Goal: Information Seeking & Learning: Learn about a topic

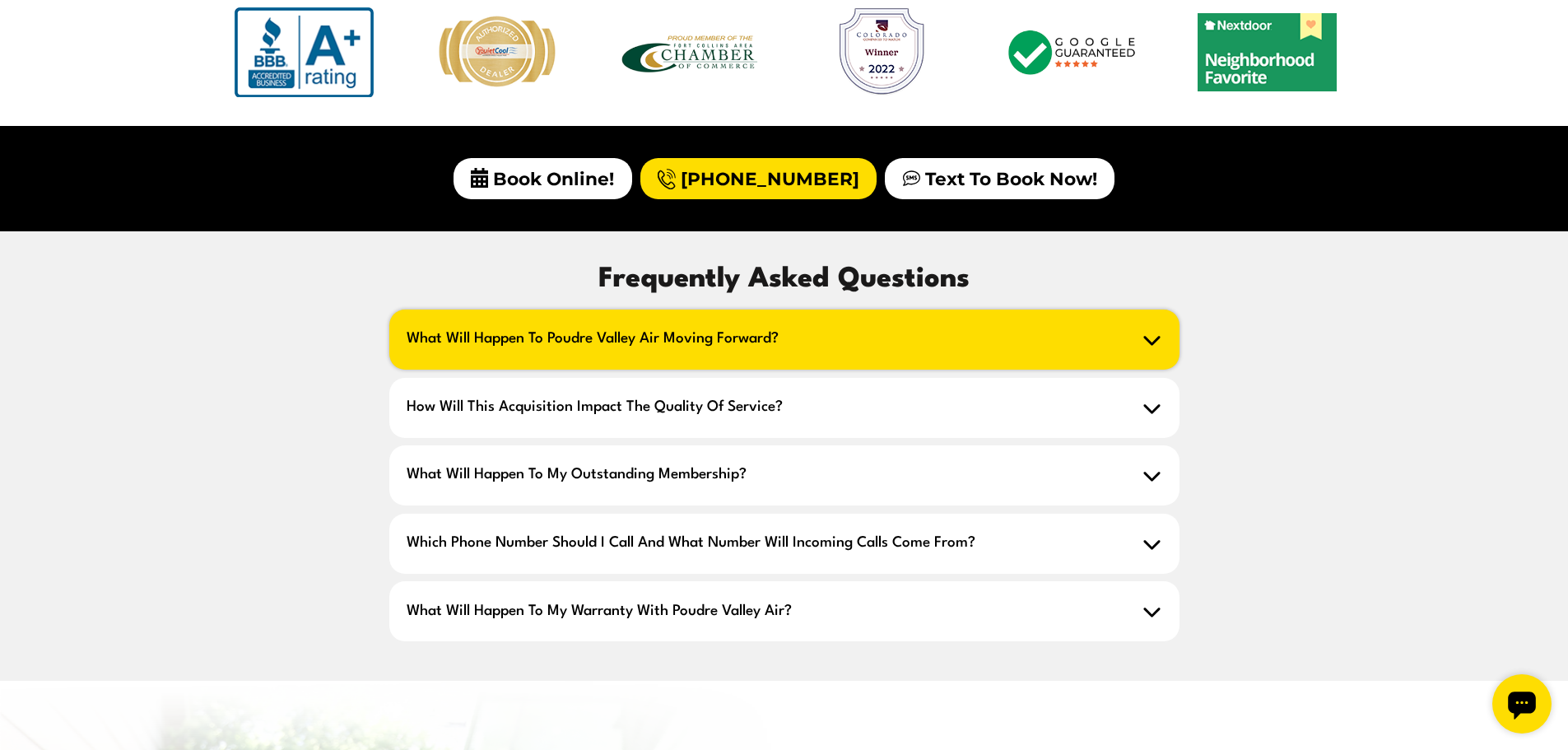
scroll to position [1480, 0]
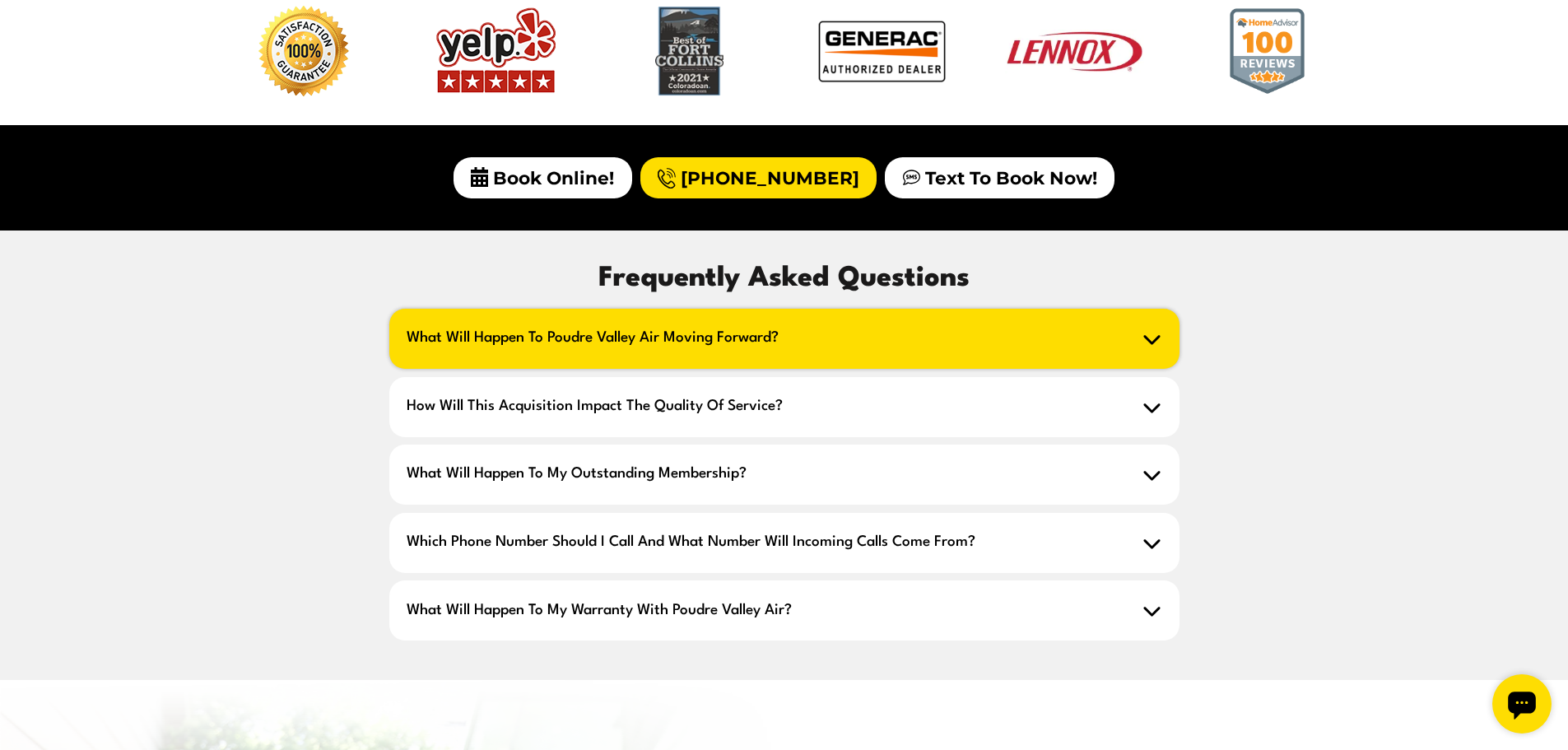
click at [1153, 350] on span "What will happen to Poudre Valley Air moving forward?" at bounding box center [784, 338] width 790 height 60
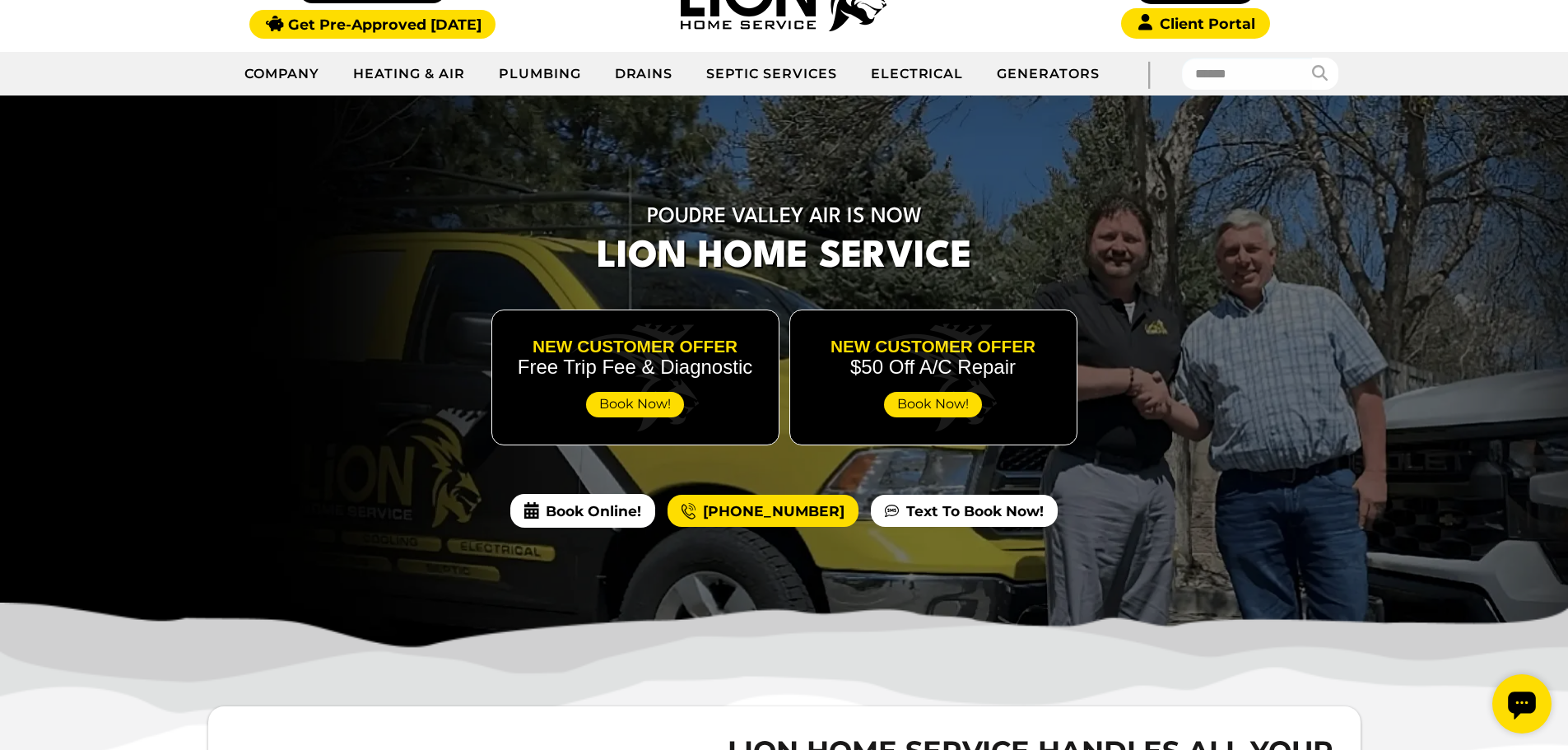
scroll to position [0, 0]
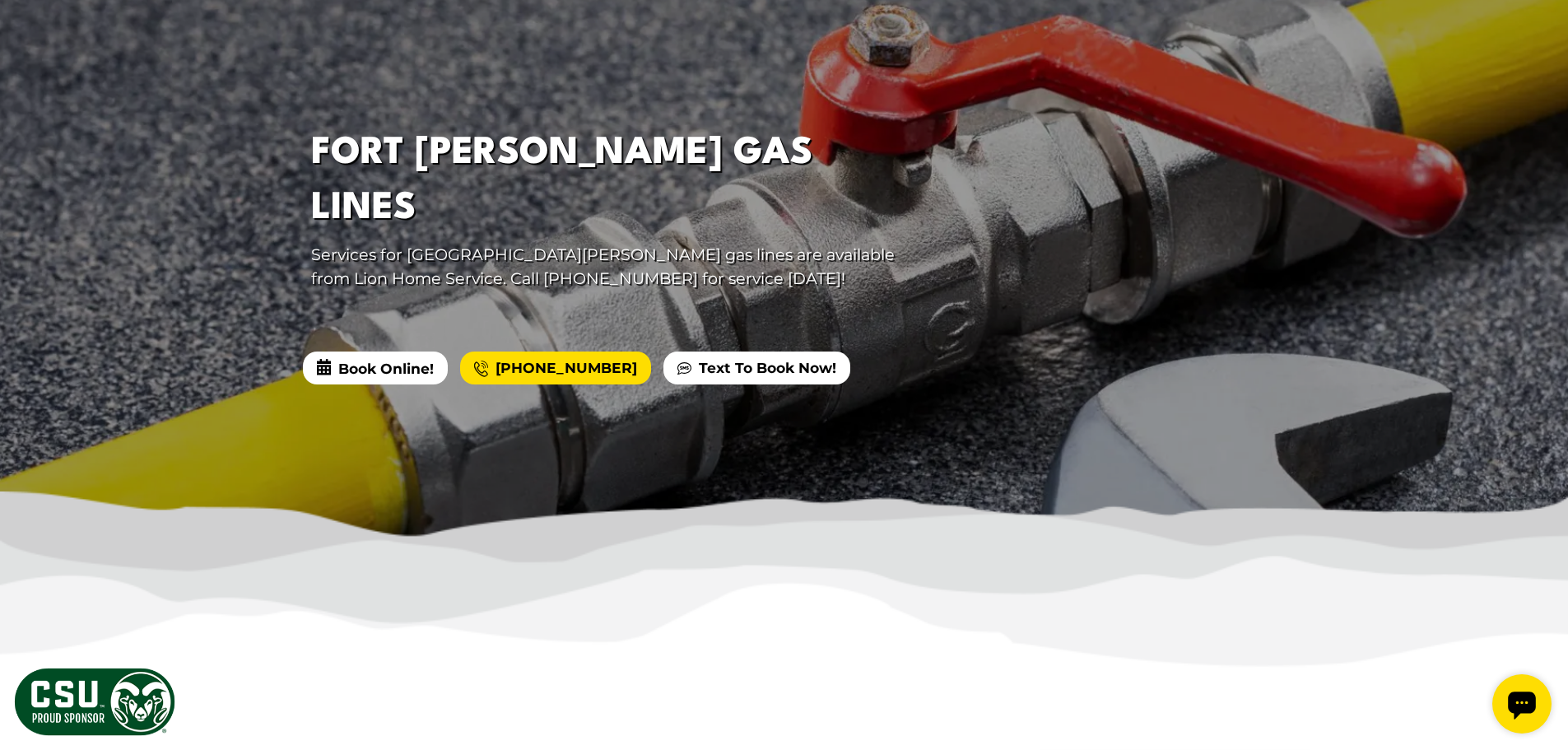
scroll to position [330, 0]
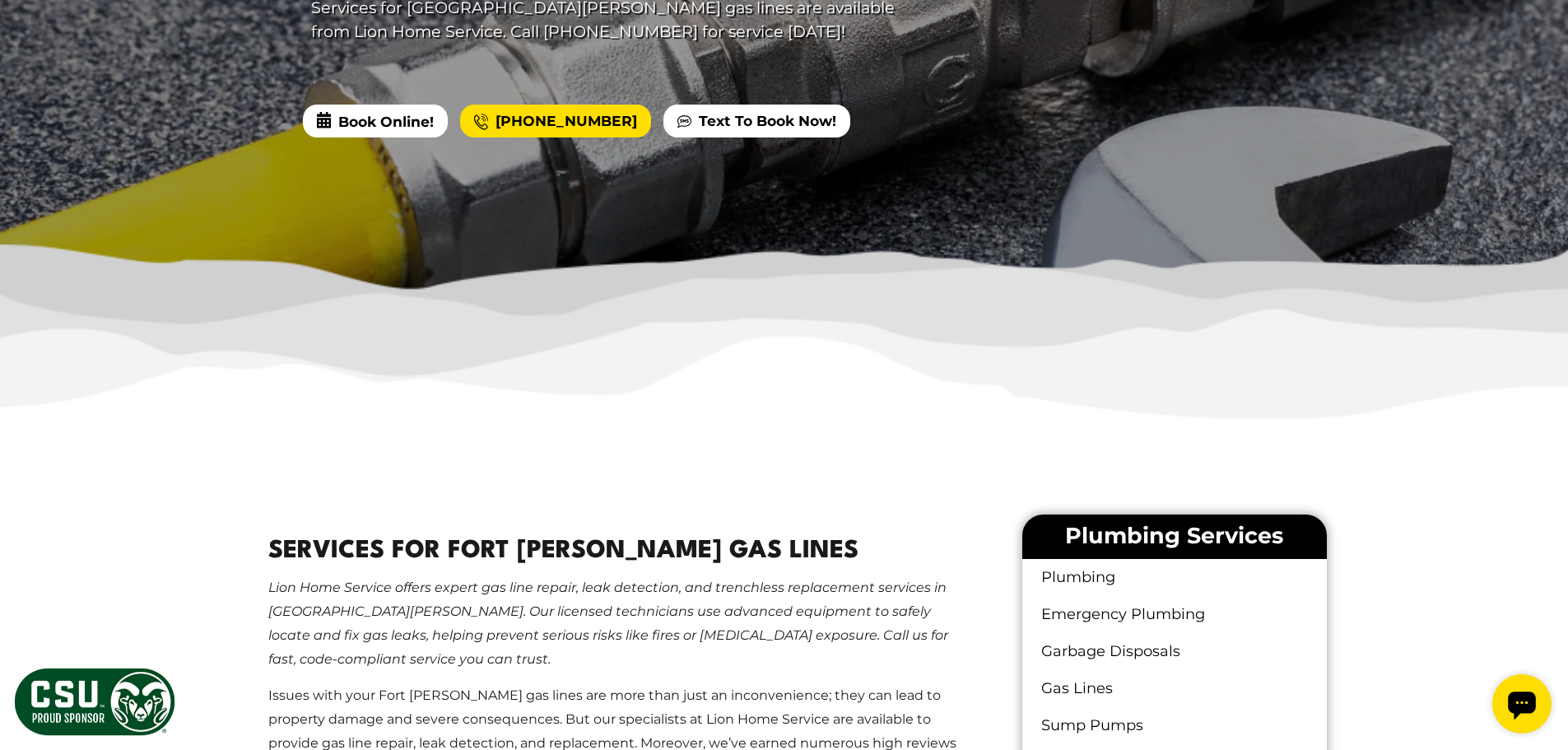
scroll to position [575, 0]
